Goal: Entertainment & Leisure: Consume media (video, audio)

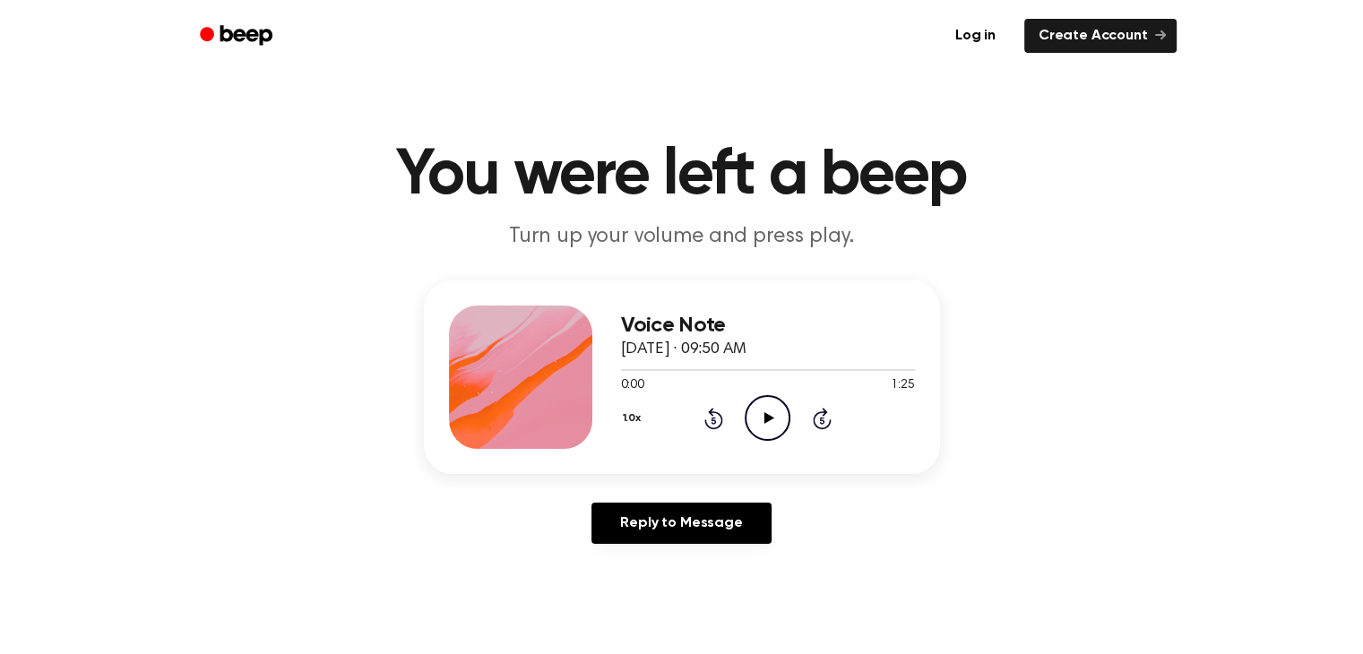
click at [774, 404] on icon "Play Audio" at bounding box center [767, 418] width 46 height 46
click at [769, 396] on circle at bounding box center [767, 418] width 44 height 44
click at [767, 419] on icon at bounding box center [769, 418] width 10 height 12
drag, startPoint x: 626, startPoint y: 370, endPoint x: 522, endPoint y: 399, distance: 107.8
click at [522, 399] on div "Voice Note September 20, 2025 · 09:50 AM 0:02 1:25 Your browser does not suppor…" at bounding box center [682, 377] width 516 height 194
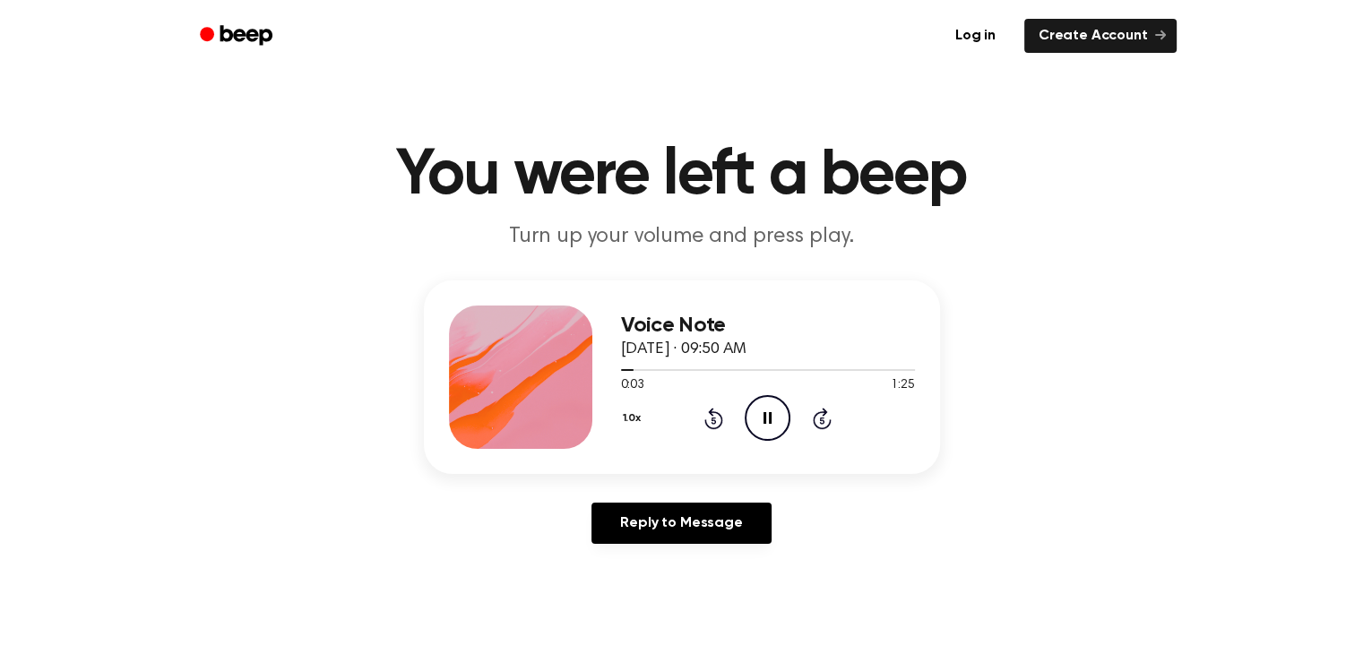
click at [770, 416] on icon at bounding box center [767, 418] width 8 height 12
click at [756, 424] on icon "Play Audio" at bounding box center [767, 418] width 46 height 46
click at [763, 428] on icon "Pause Audio" at bounding box center [767, 418] width 46 height 46
click at [774, 404] on icon "Play Audio" at bounding box center [767, 418] width 46 height 46
click at [773, 417] on icon "Pause Audio" at bounding box center [767, 418] width 46 height 46
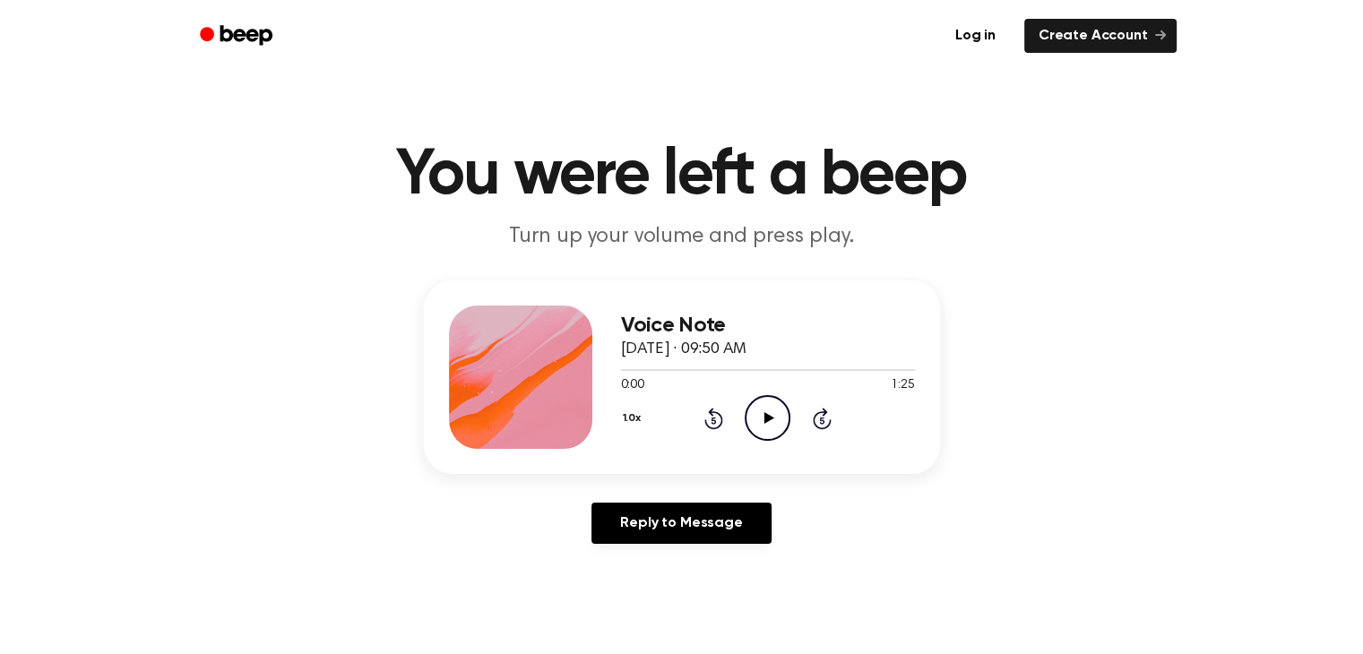
click at [774, 424] on icon "Play Audio" at bounding box center [767, 418] width 46 height 46
click at [770, 423] on icon at bounding box center [767, 418] width 8 height 12
click at [764, 409] on icon "Play Audio" at bounding box center [767, 418] width 46 height 46
click at [767, 405] on icon "Pause Audio" at bounding box center [767, 418] width 46 height 46
click at [766, 410] on icon "Play Audio" at bounding box center [767, 418] width 46 height 46
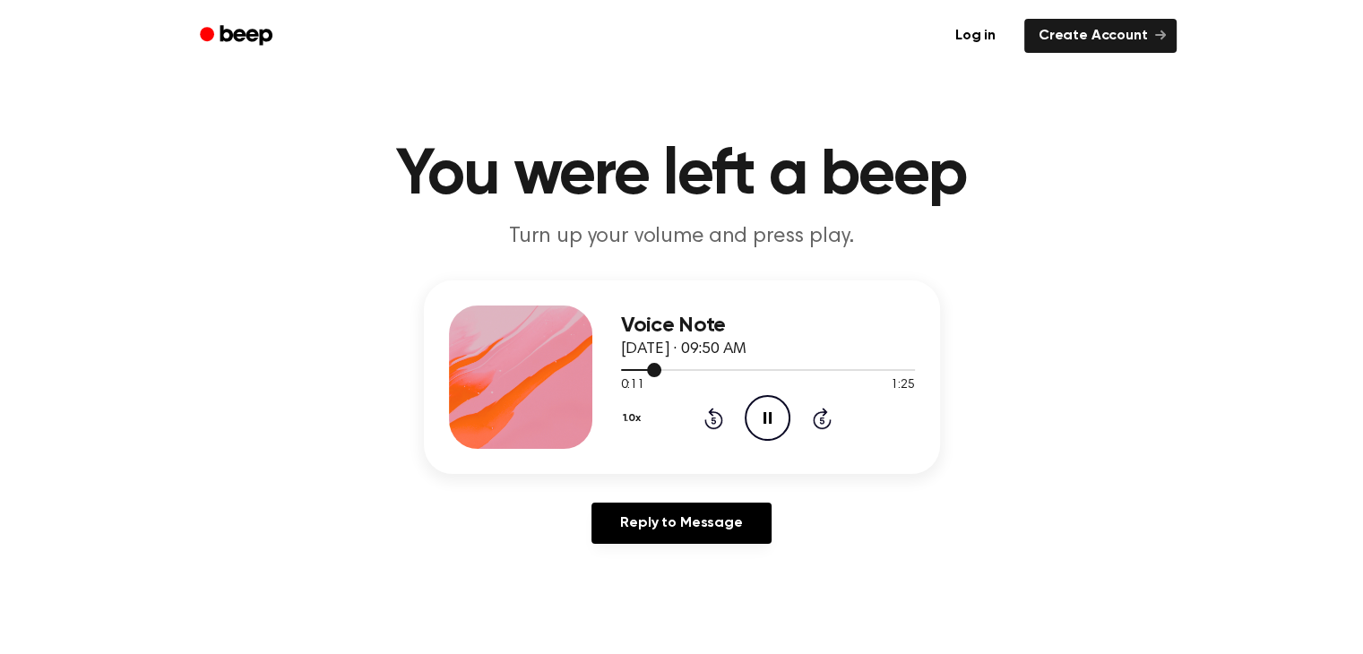
click at [626, 369] on div at bounding box center [641, 370] width 41 height 2
click at [631, 372] on div at bounding box center [768, 369] width 294 height 14
click at [652, 364] on div at bounding box center [768, 369] width 294 height 14
click at [765, 426] on icon "Pause Audio" at bounding box center [767, 418] width 46 height 46
